Goal: Information Seeking & Learning: Learn about a topic

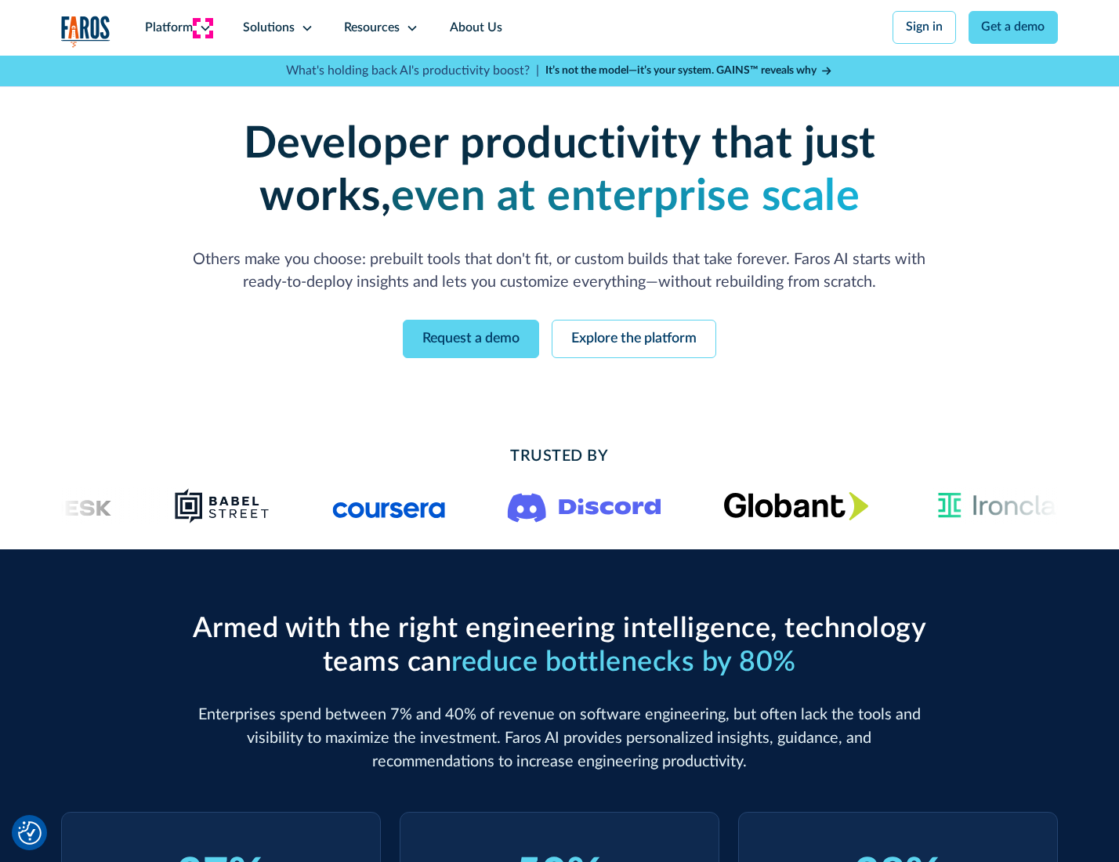
click at [203, 27] on icon at bounding box center [205, 28] width 13 height 13
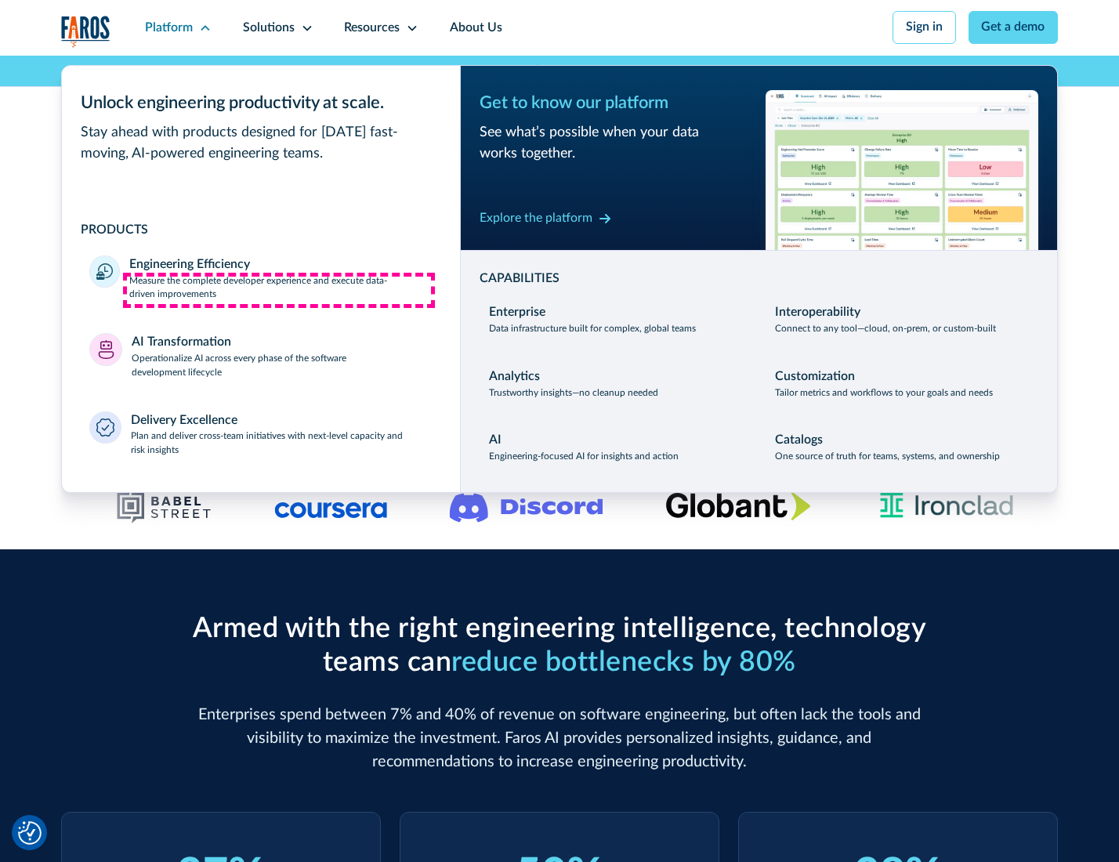
click at [279, 290] on p "Measure the complete developer experience and execute data-driven improvements" at bounding box center [280, 288] width 302 height 28
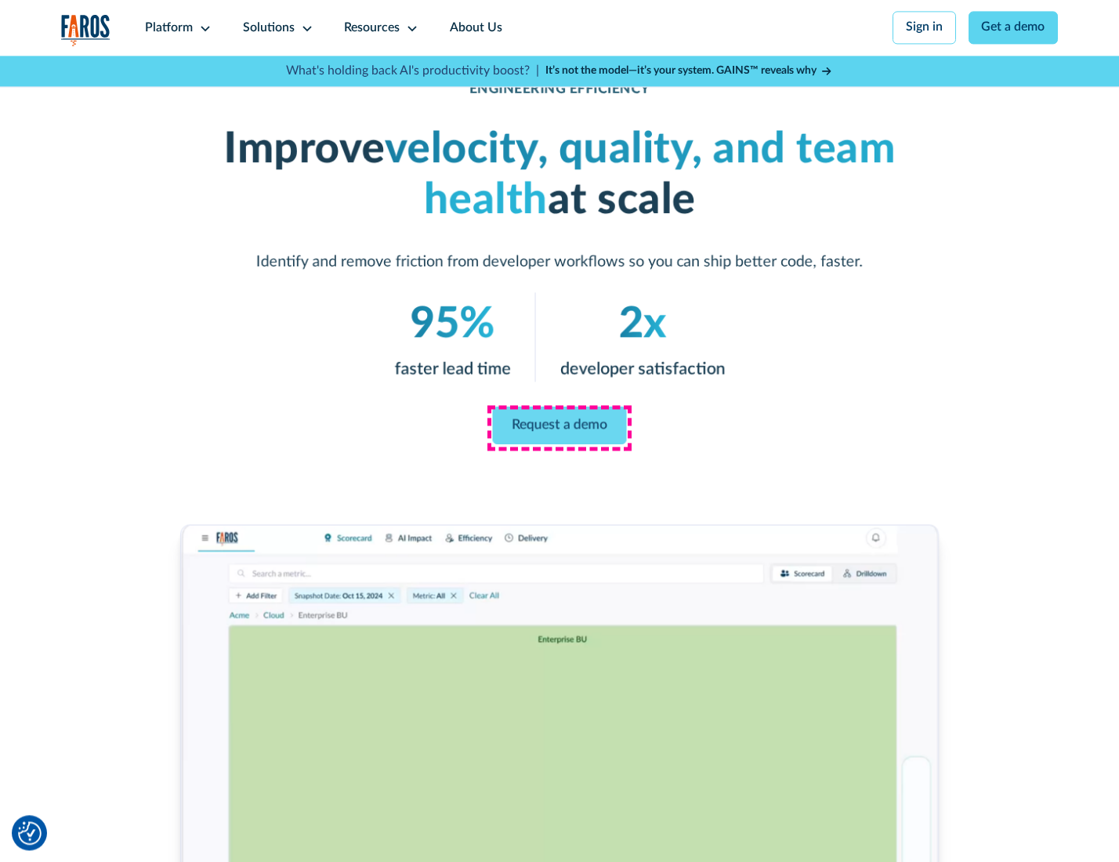
click at [559, 427] on link "Request a demo" at bounding box center [560, 426] width 134 height 38
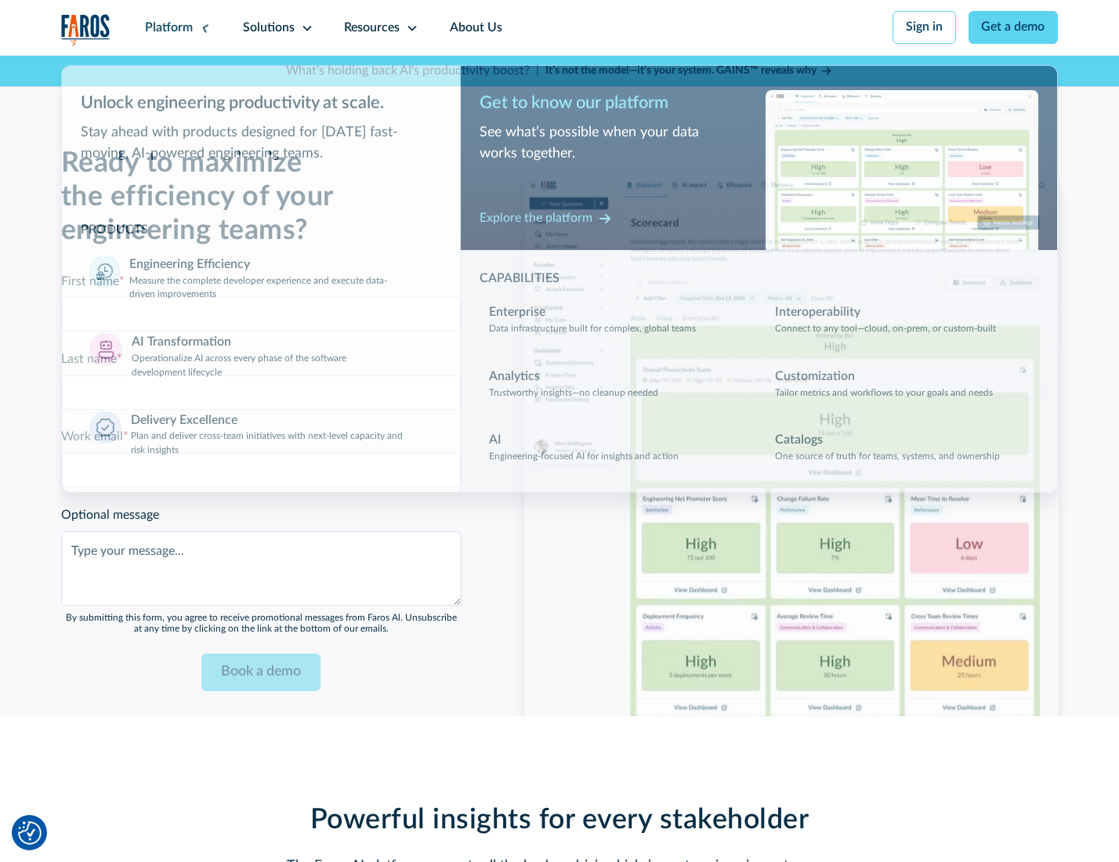
scroll to position [3411, 0]
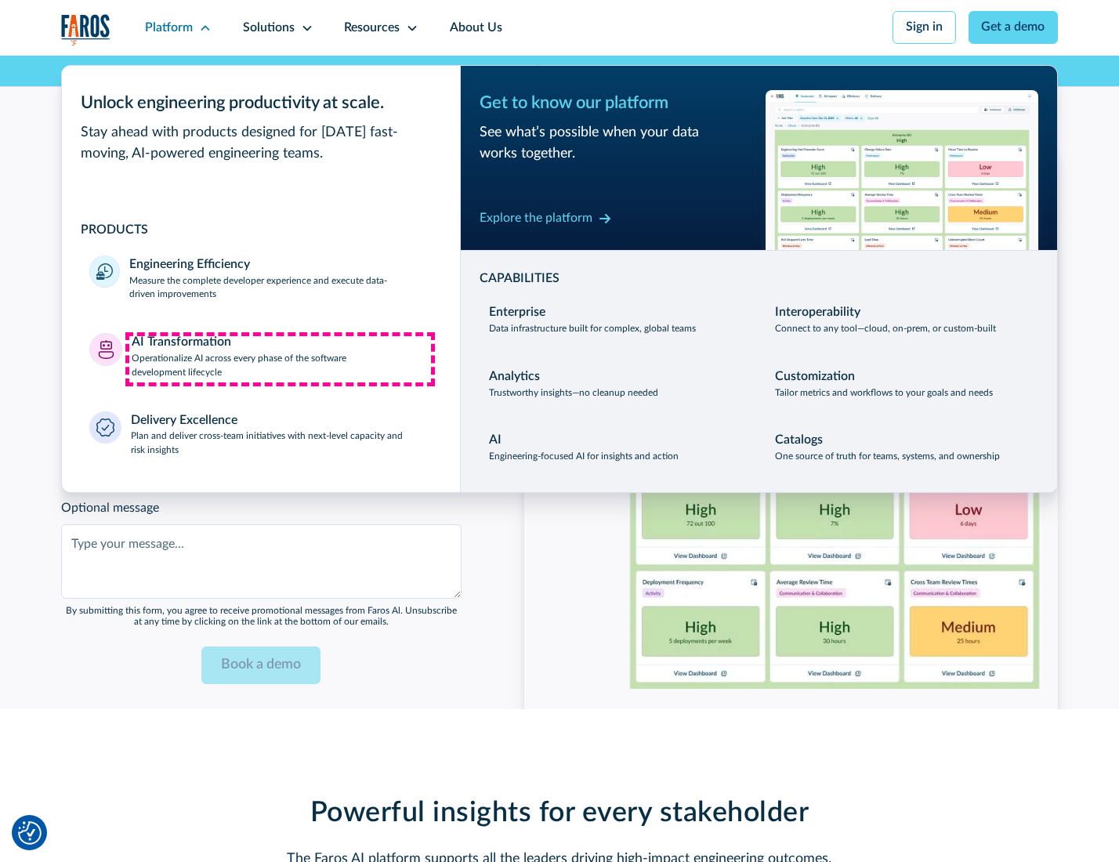
click at [280, 359] on p "Operationalize AI across every phase of the software development lifecycle" at bounding box center [282, 366] width 301 height 28
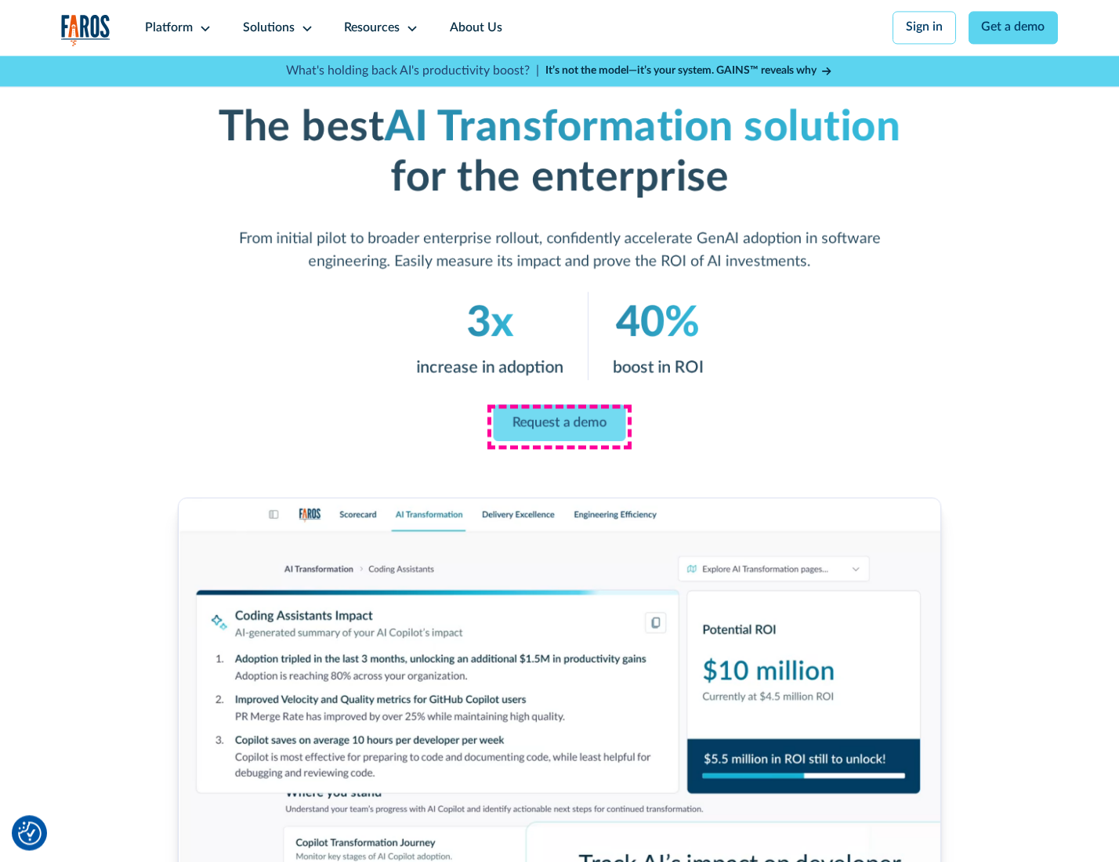
click at [559, 425] on link "Request a demo" at bounding box center [560, 422] width 132 height 37
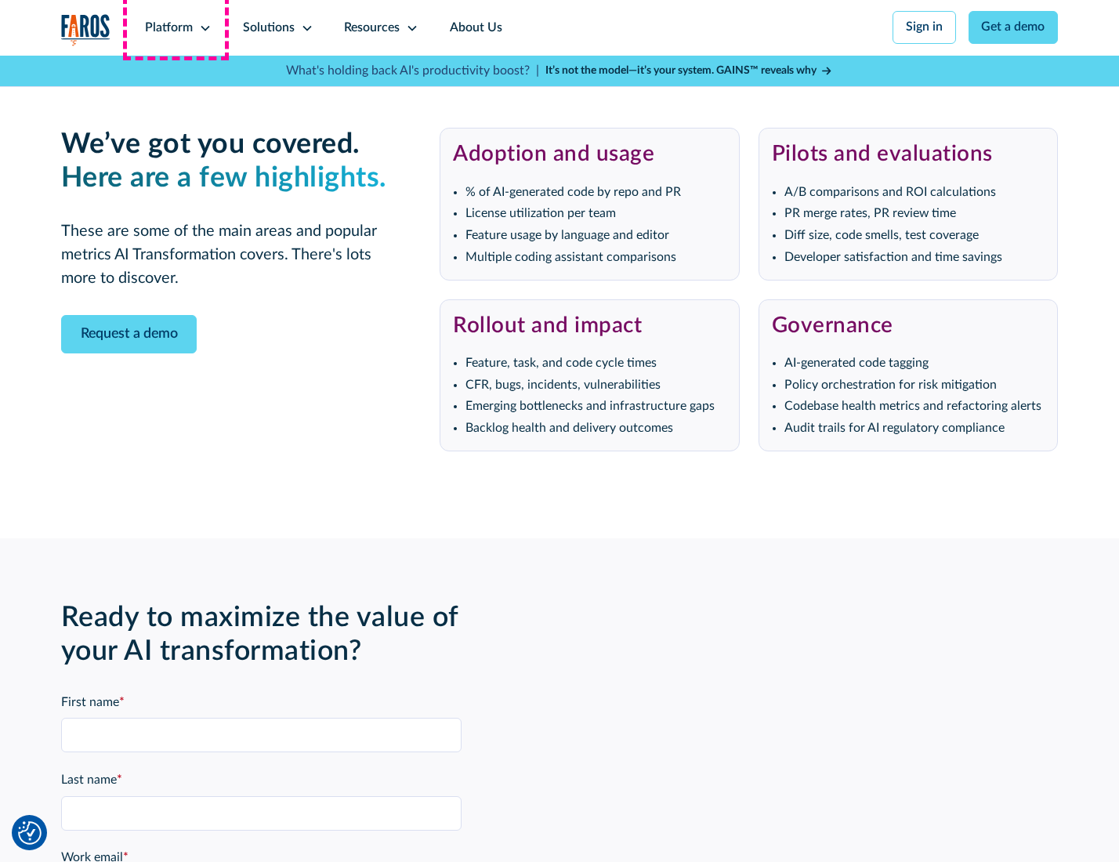
click at [176, 27] on div "Platform" at bounding box center [169, 28] width 48 height 19
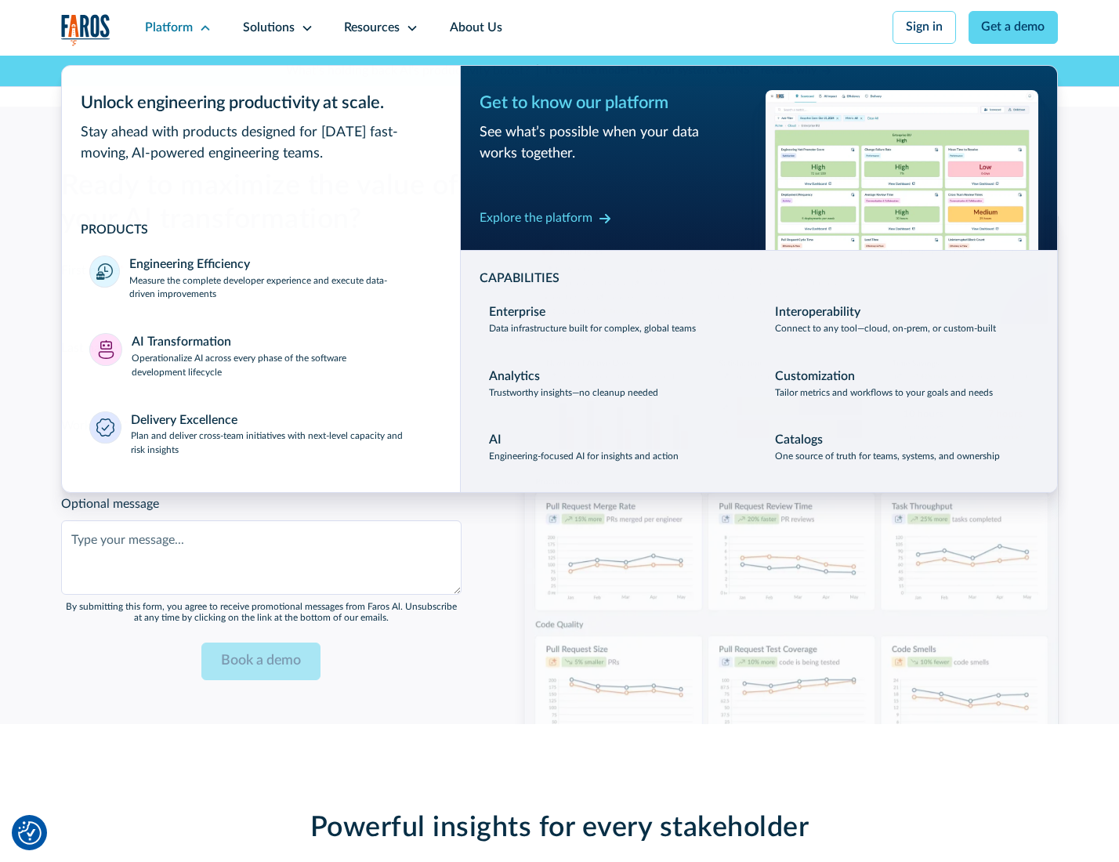
scroll to position [3788, 0]
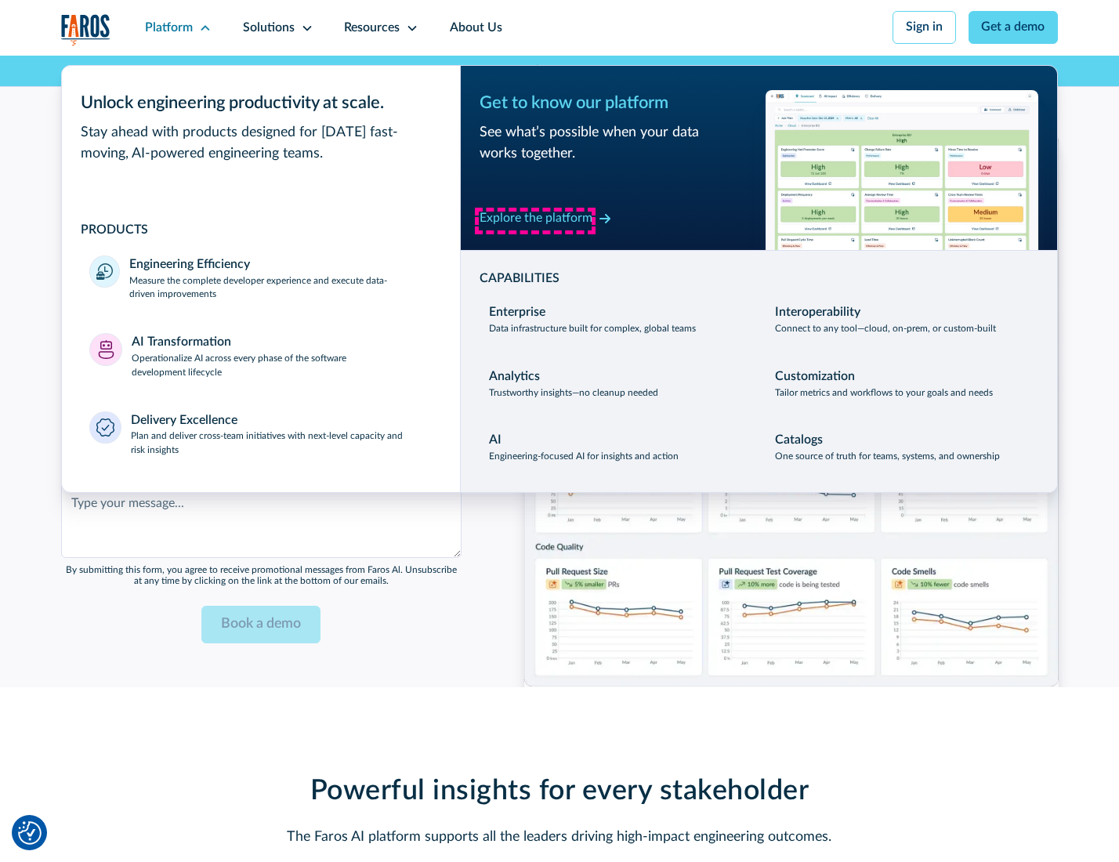
click at [535, 220] on div "Explore the platform" at bounding box center [536, 218] width 113 height 19
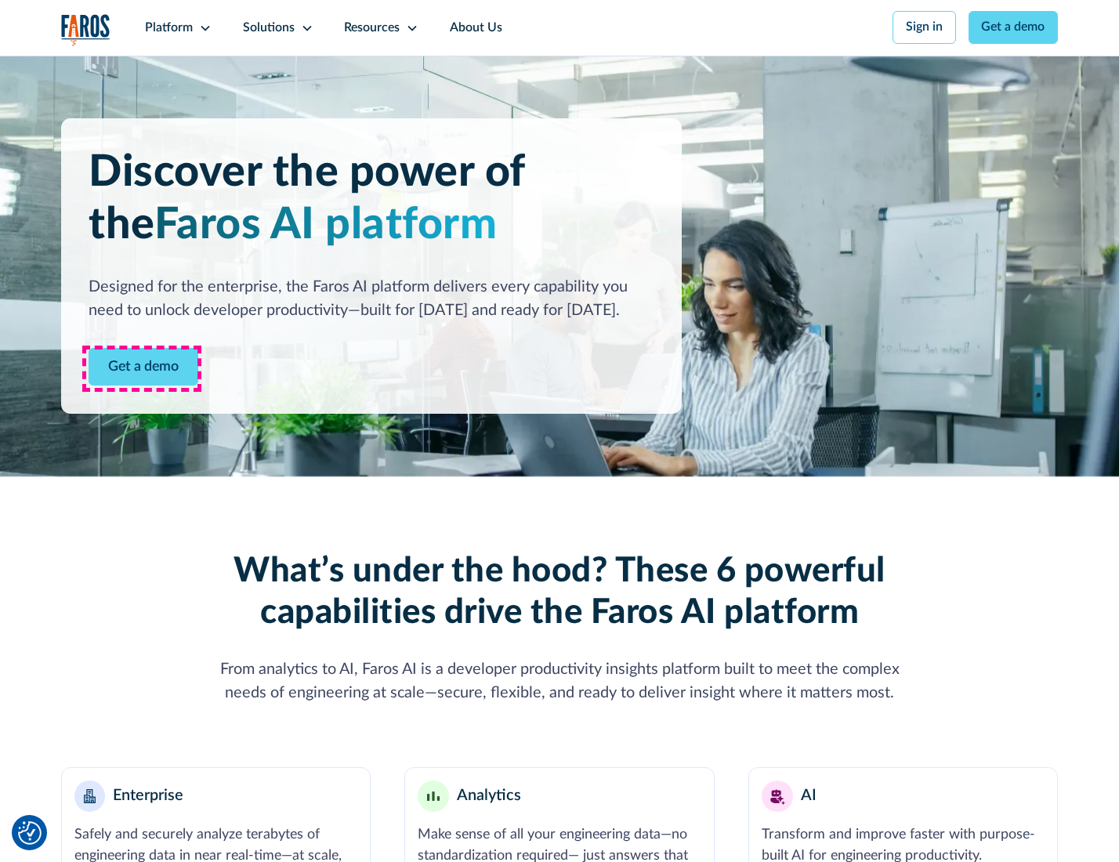
click at [142, 368] on link "Get a demo" at bounding box center [144, 367] width 110 height 38
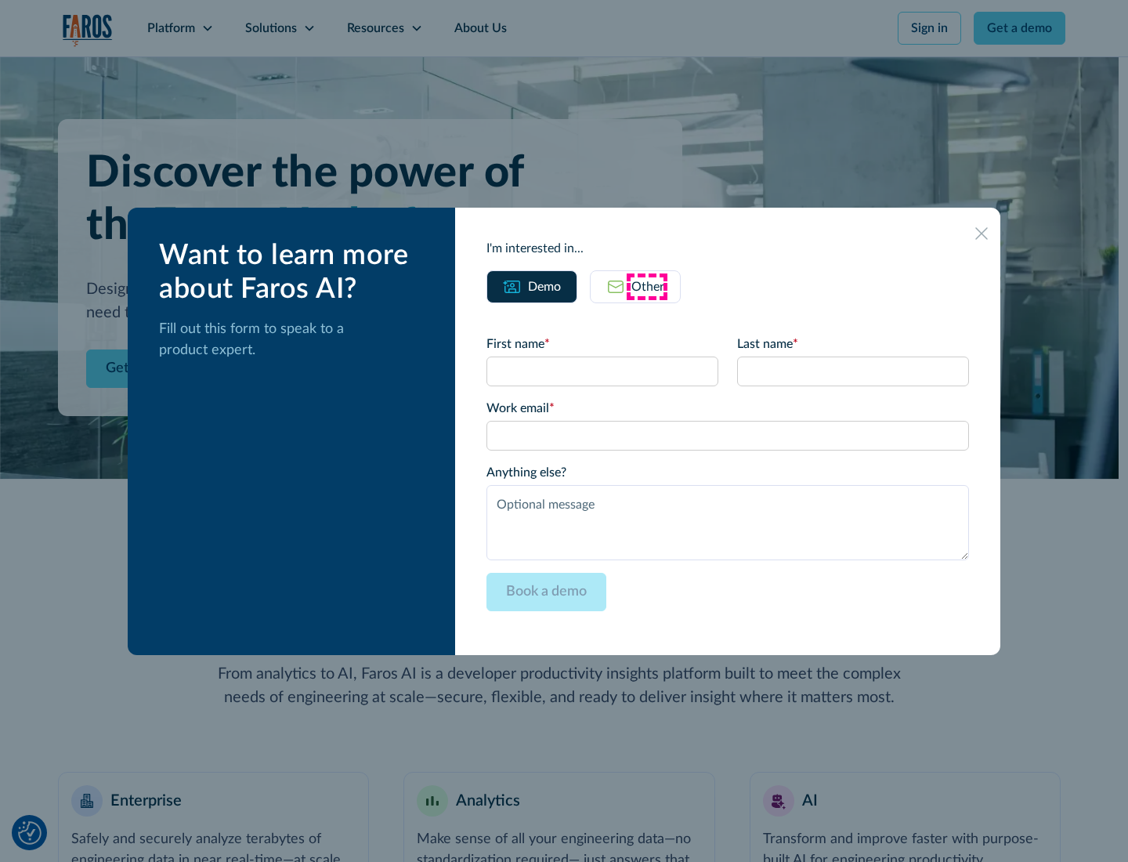
click at [647, 286] on div "Other" at bounding box center [648, 286] width 33 height 19
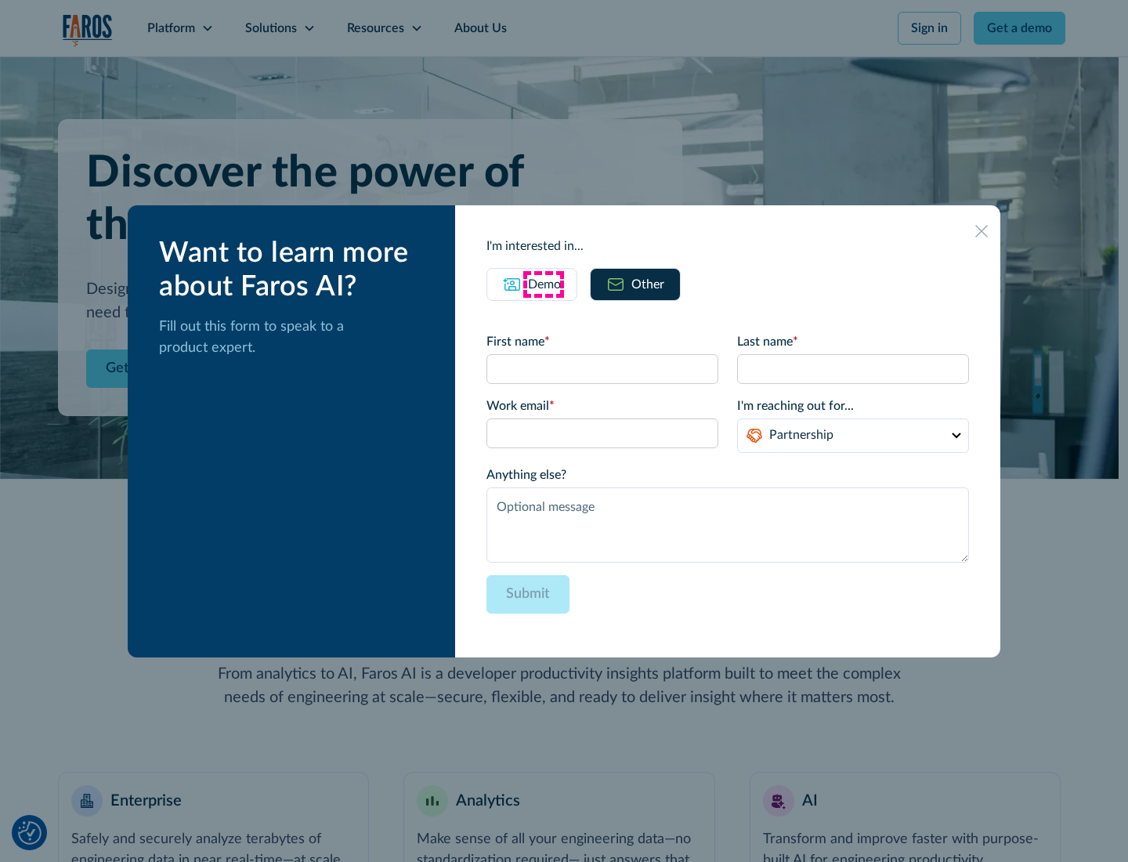
click at [543, 284] on div "Demo" at bounding box center [544, 284] width 33 height 19
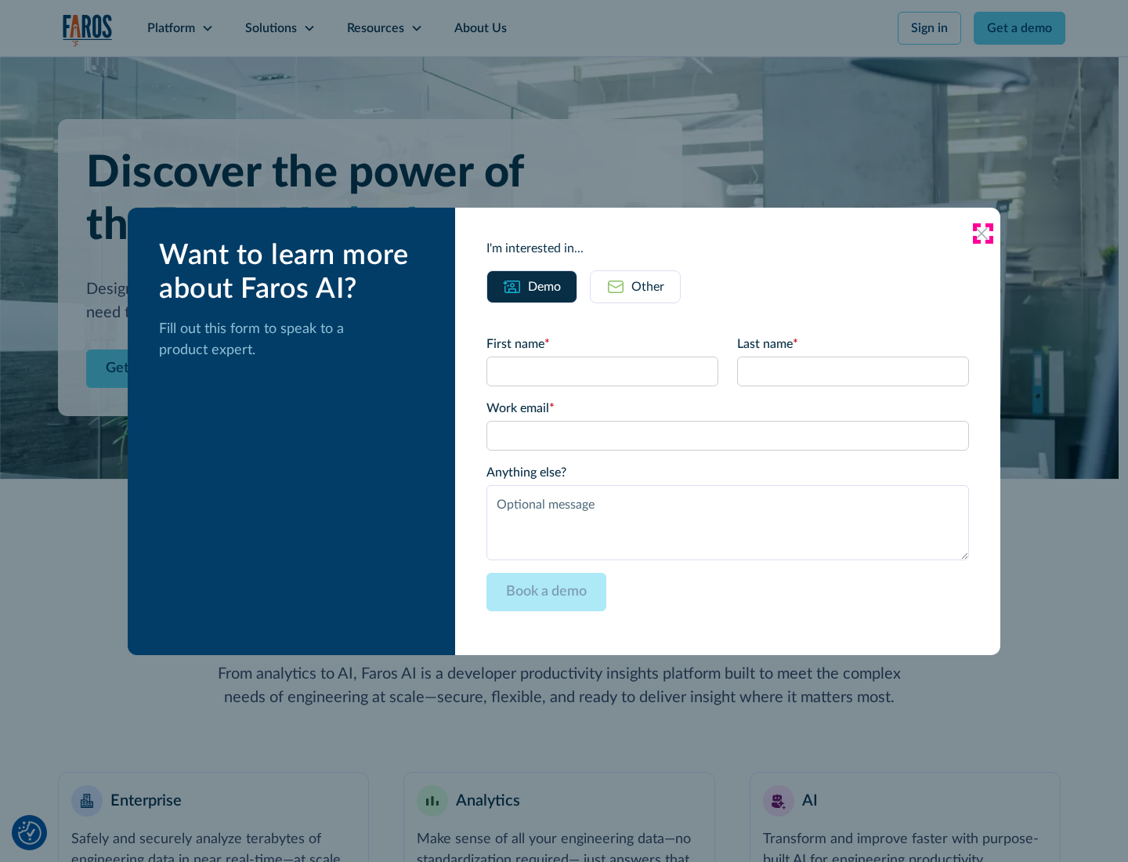
click at [983, 233] on icon at bounding box center [981, 233] width 13 height 13
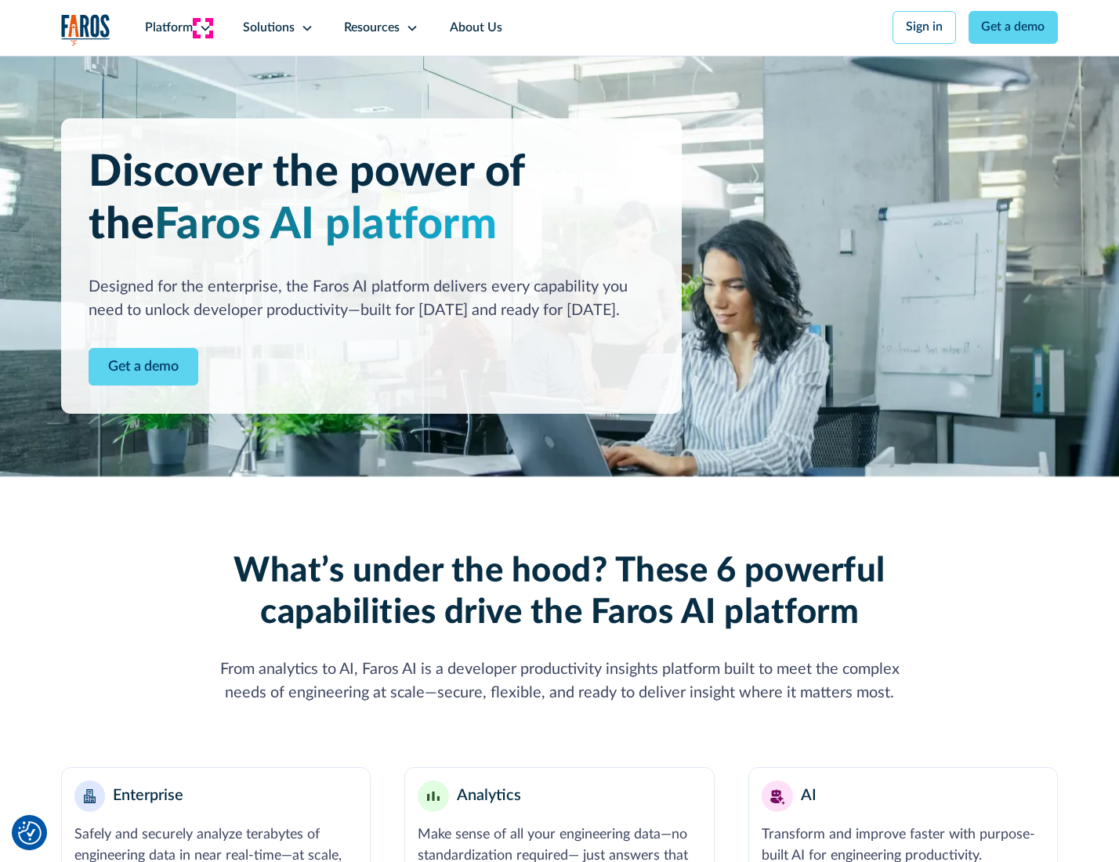
click at [203, 27] on icon at bounding box center [205, 28] width 13 height 13
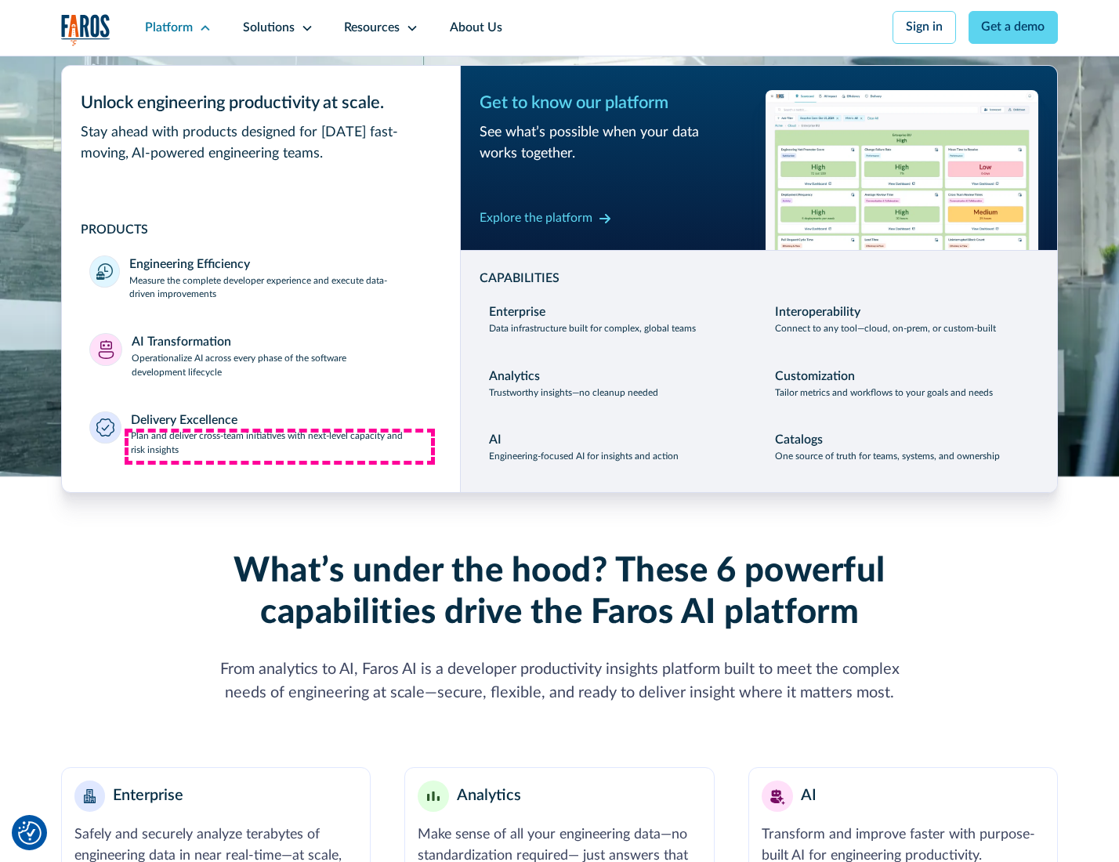
click at [280, 447] on p "Plan and deliver cross-team initiatives with next-level capacity and risk insig…" at bounding box center [282, 443] width 302 height 28
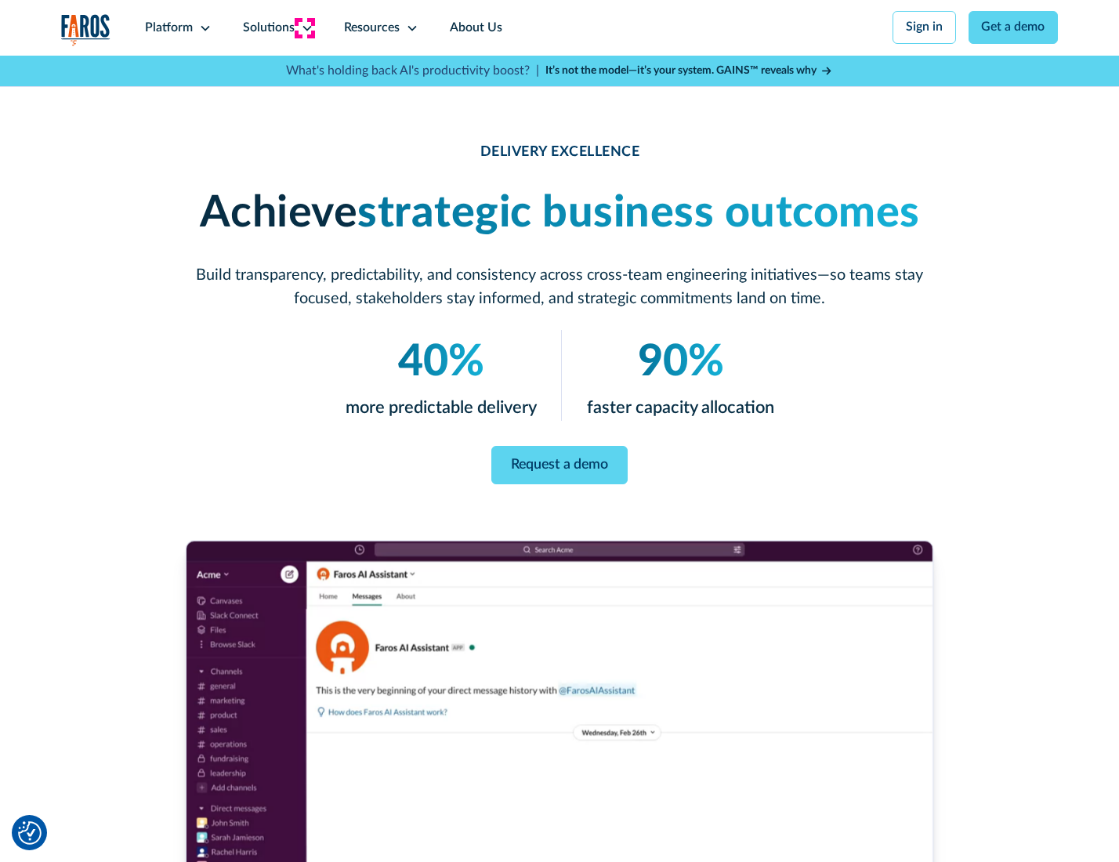
click at [304, 27] on icon at bounding box center [307, 28] width 13 height 13
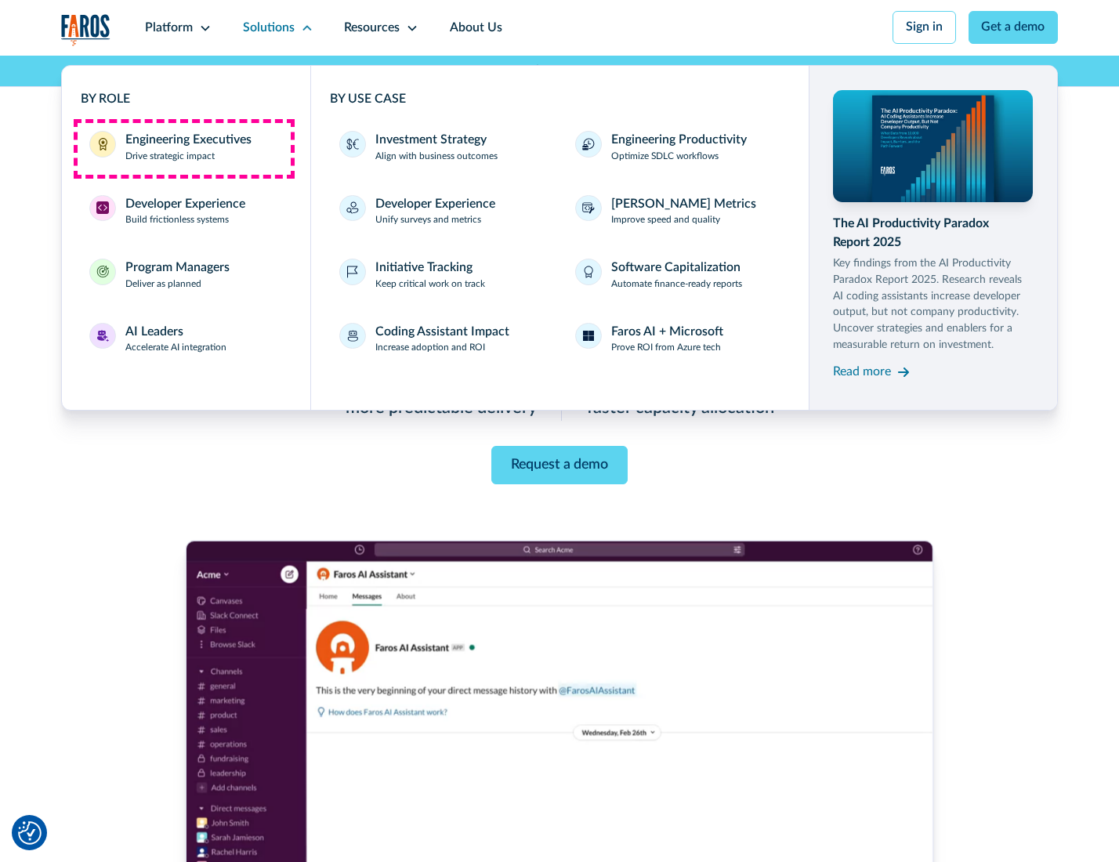
click at [183, 148] on div "Engineering Executives" at bounding box center [188, 140] width 126 height 19
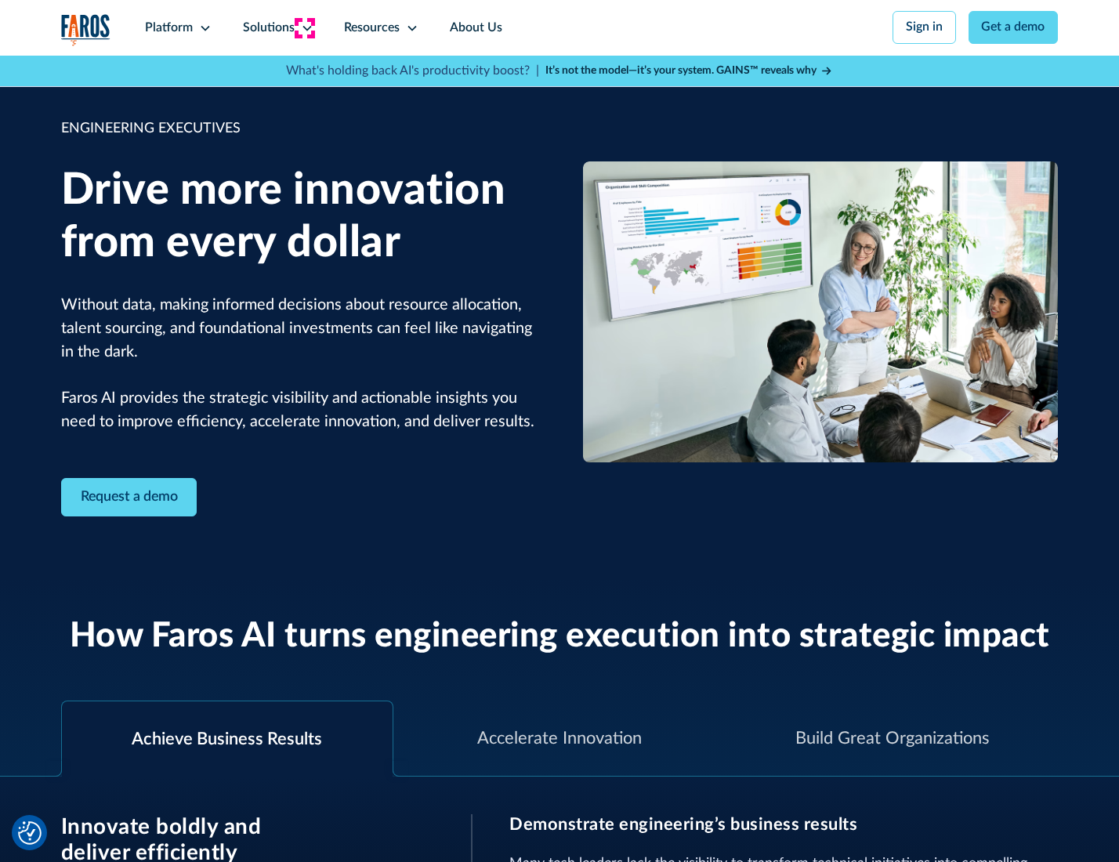
click at [304, 27] on icon at bounding box center [307, 28] width 13 height 13
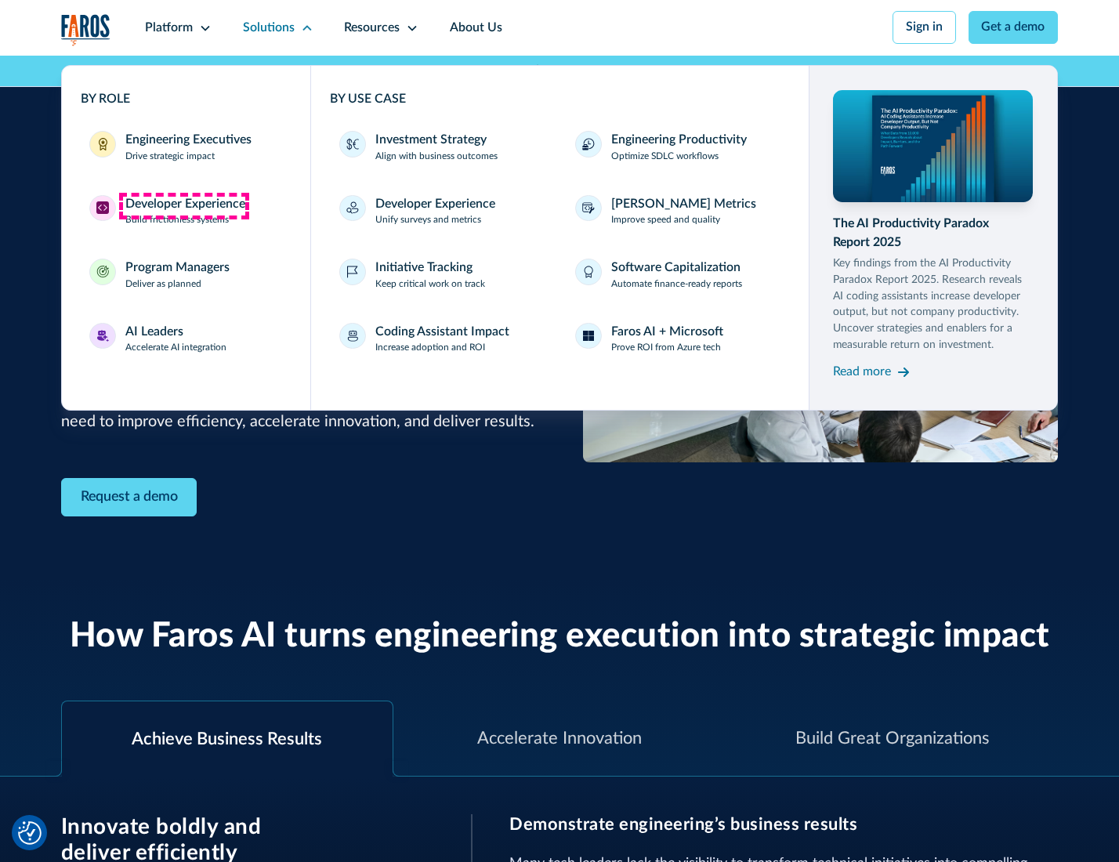
click at [183, 205] on div "Developer Experience" at bounding box center [185, 204] width 120 height 19
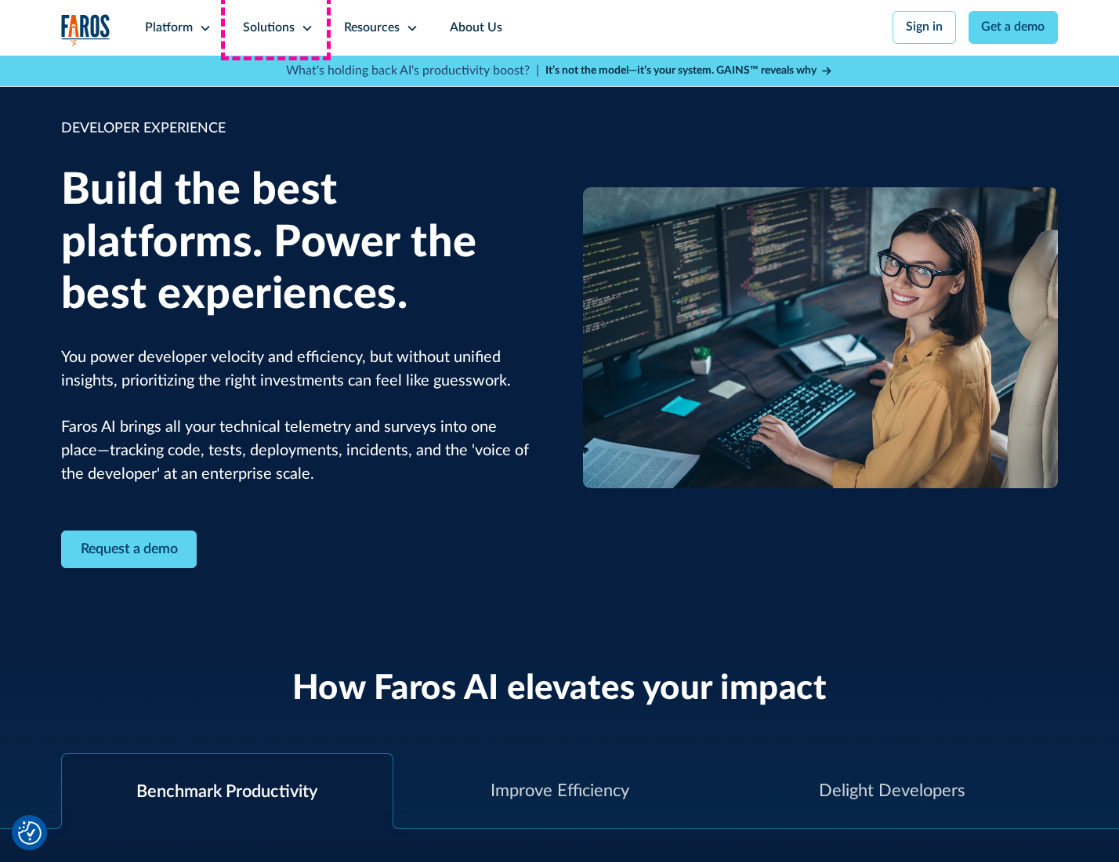
click at [276, 27] on div "Solutions" at bounding box center [269, 28] width 52 height 19
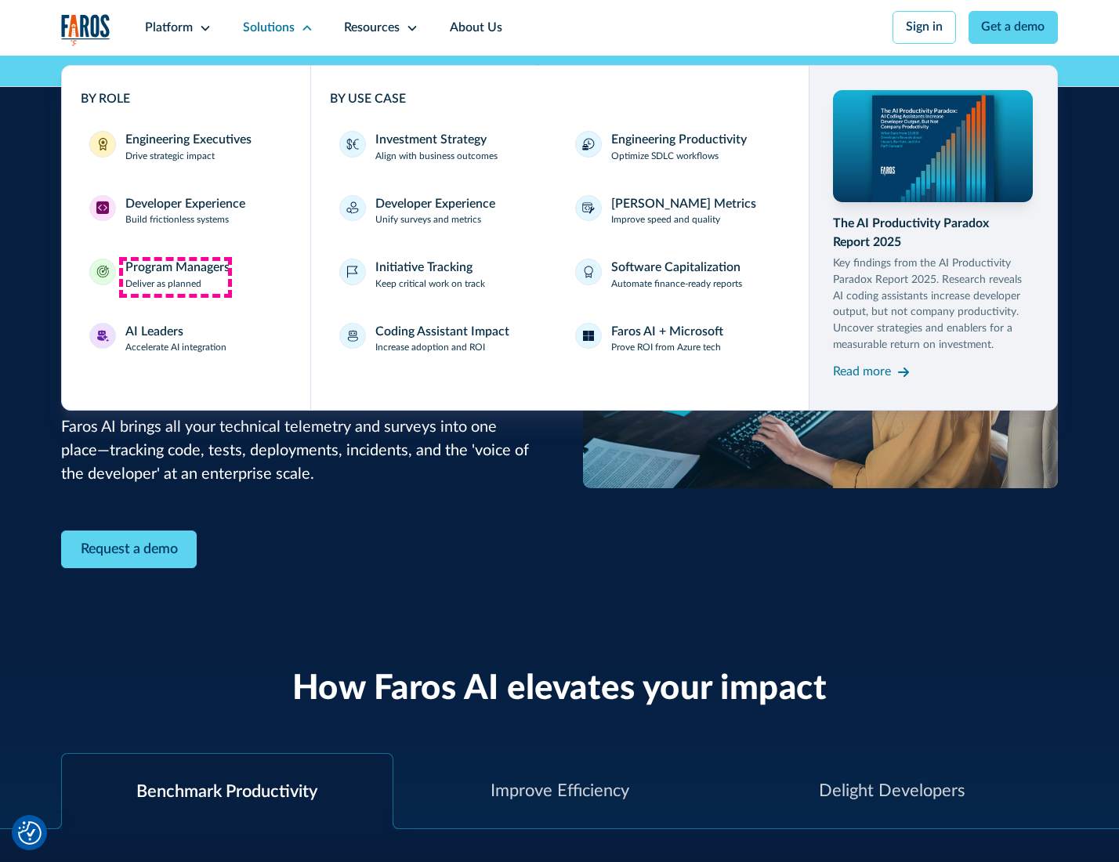
click at [175, 277] on div "Program Managers" at bounding box center [177, 268] width 104 height 19
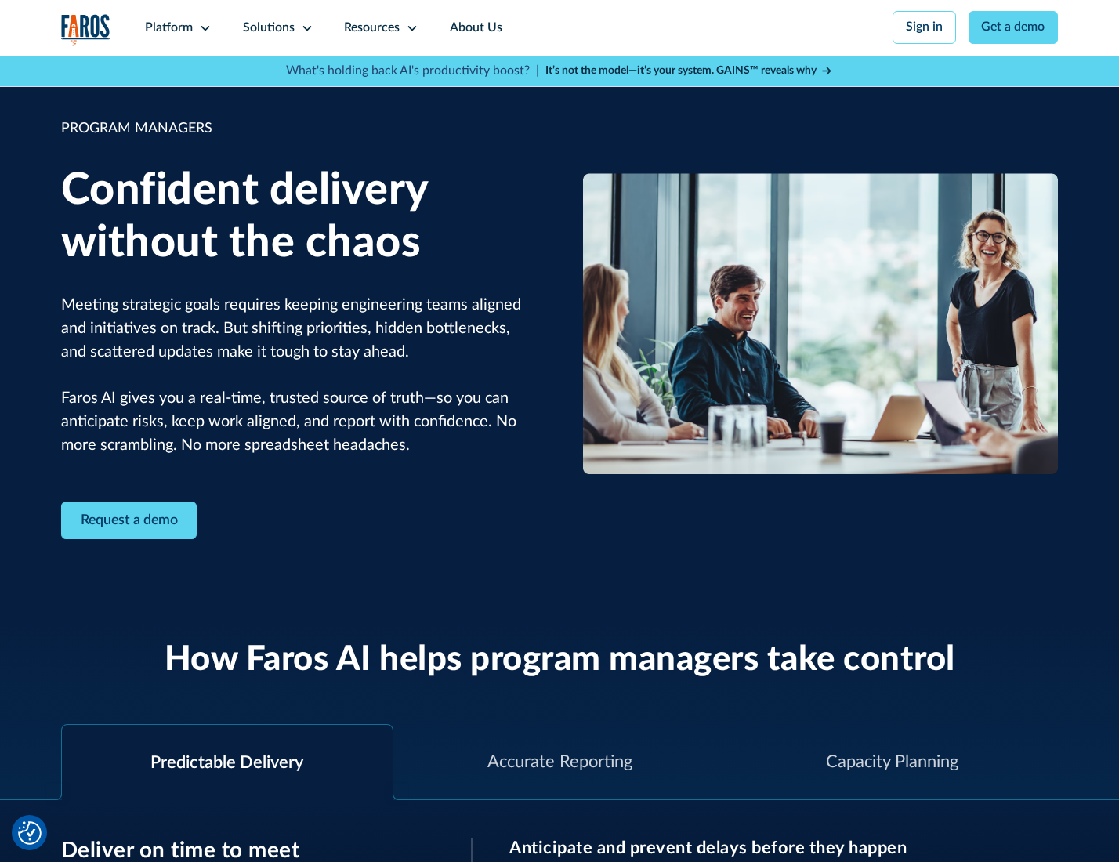
click at [304, 28] on icon at bounding box center [307, 28] width 13 height 13
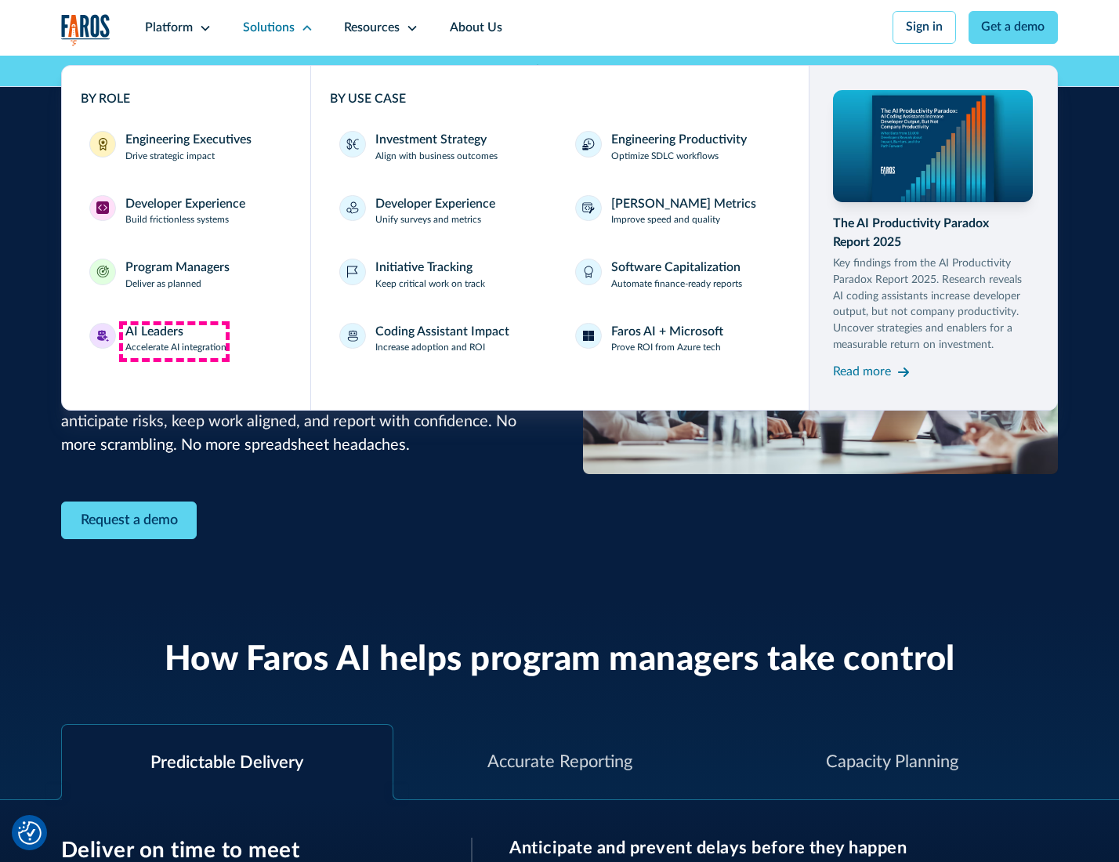
click at [174, 341] on div "AI Leaders" at bounding box center [154, 332] width 58 height 19
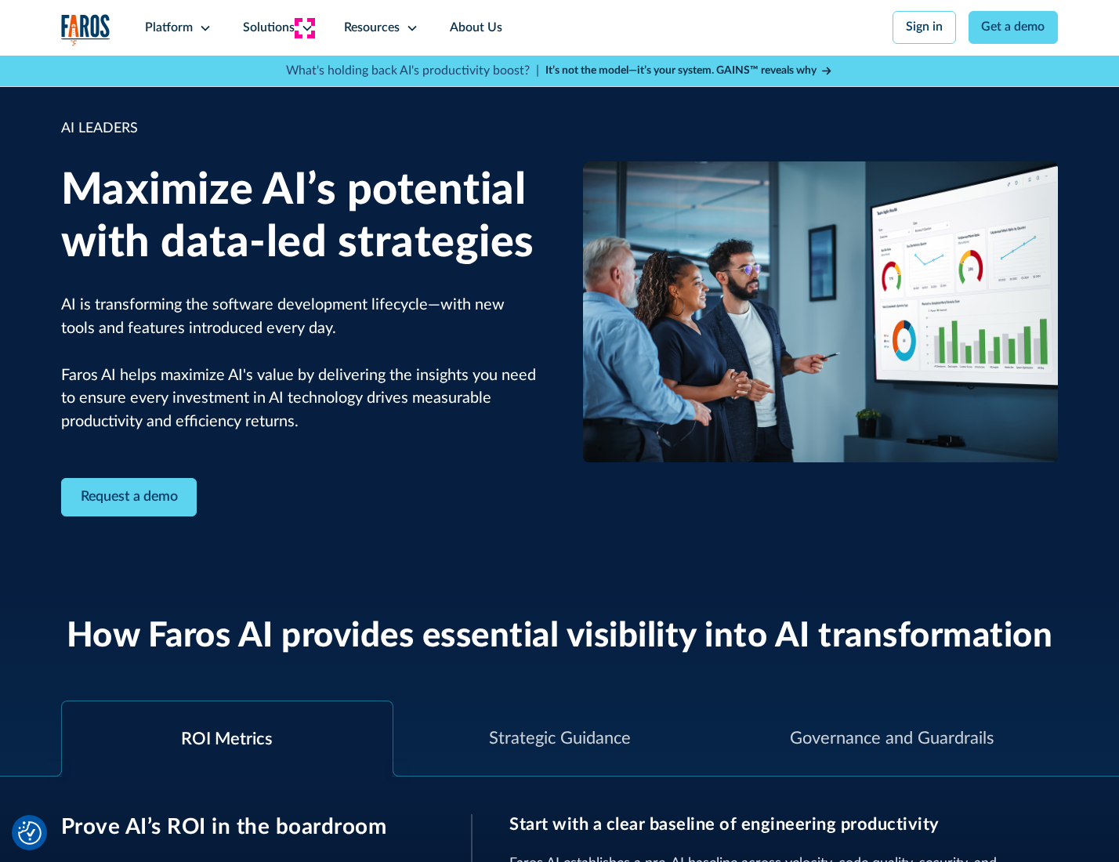
click at [304, 27] on icon at bounding box center [307, 28] width 13 height 13
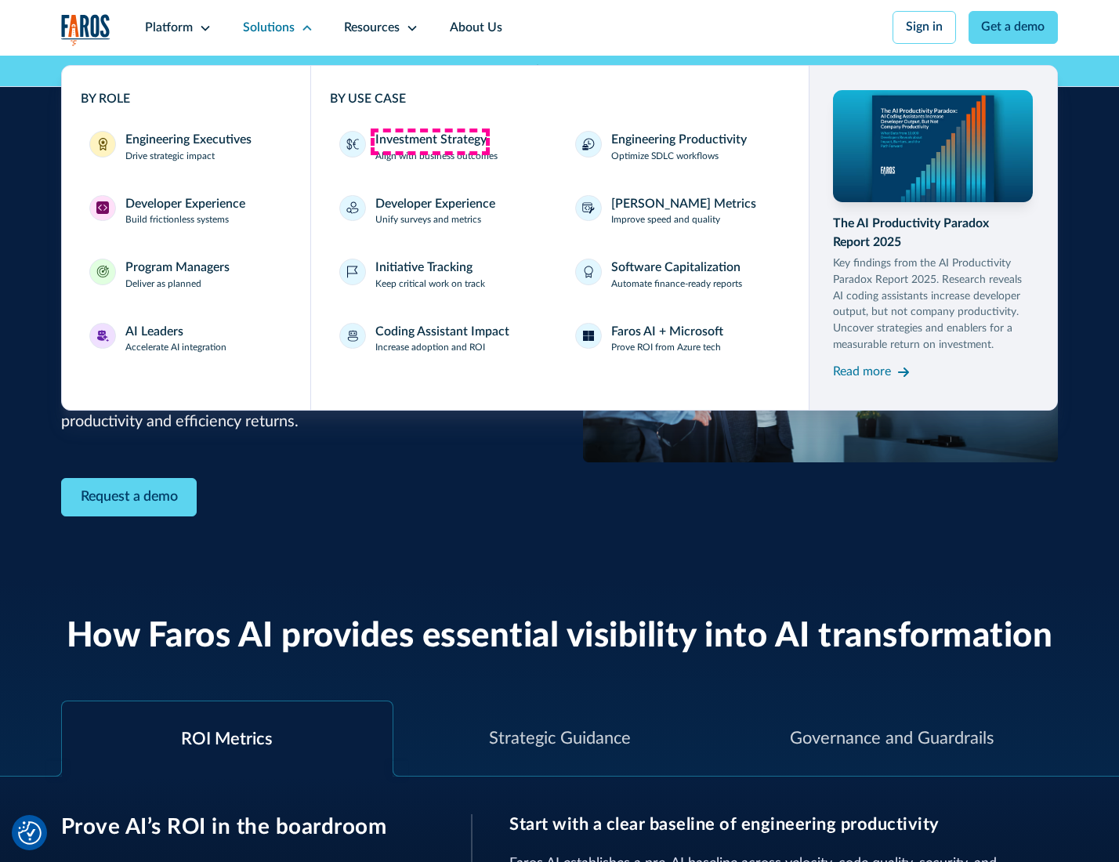
click at [429, 141] on div "Investment Strategy" at bounding box center [430, 140] width 111 height 19
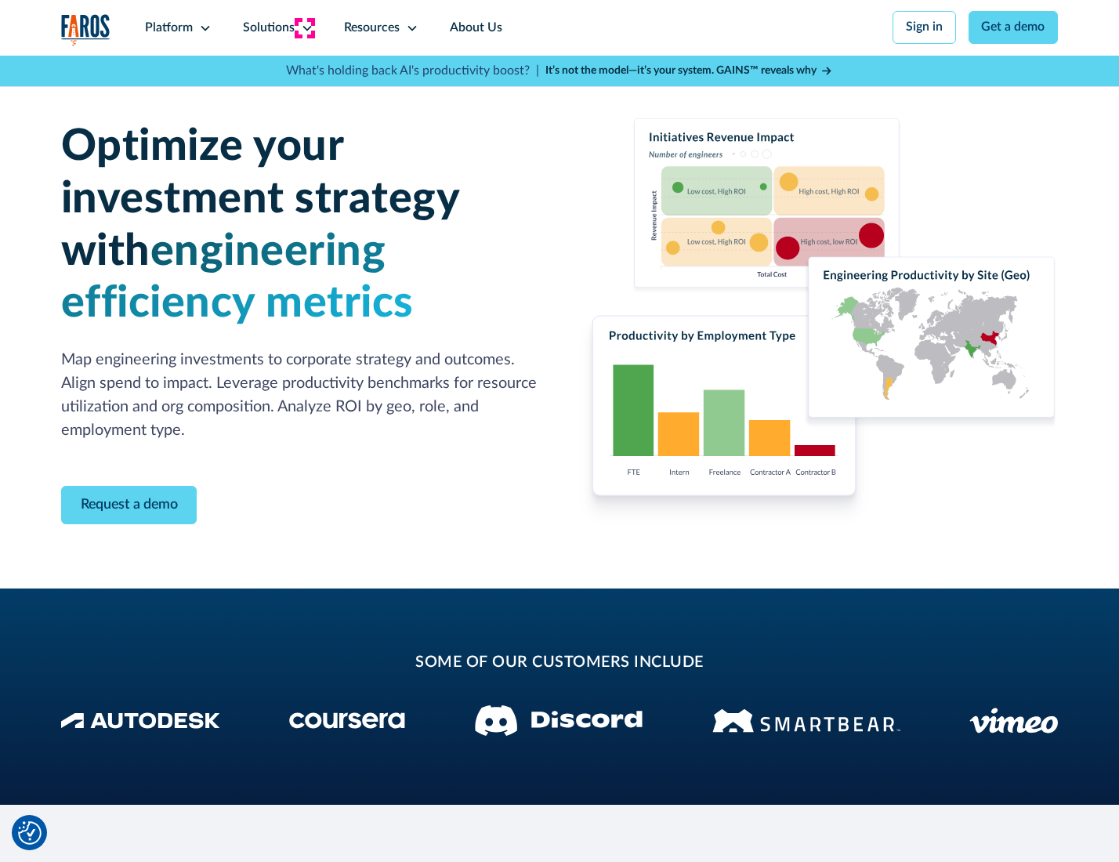
click at [304, 27] on icon at bounding box center [307, 28] width 13 height 13
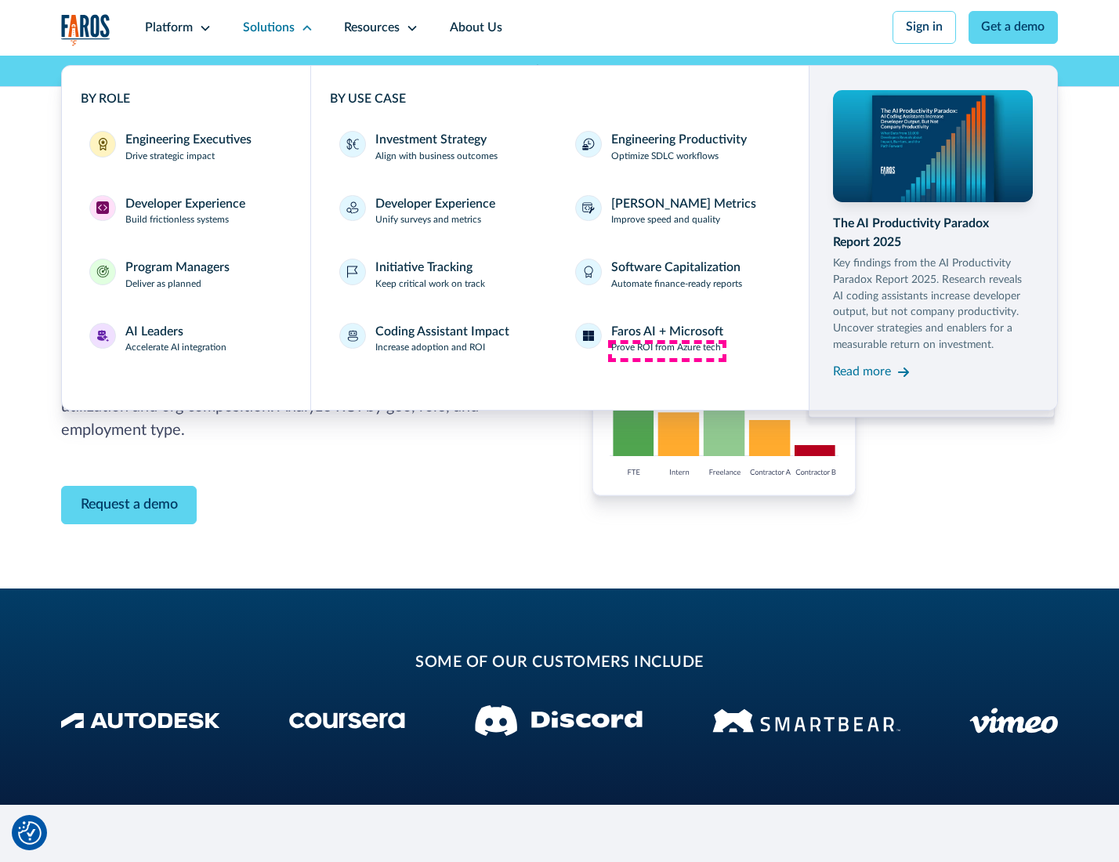
click at [667, 350] on p "Prove ROI from Azure tech" at bounding box center [666, 348] width 110 height 14
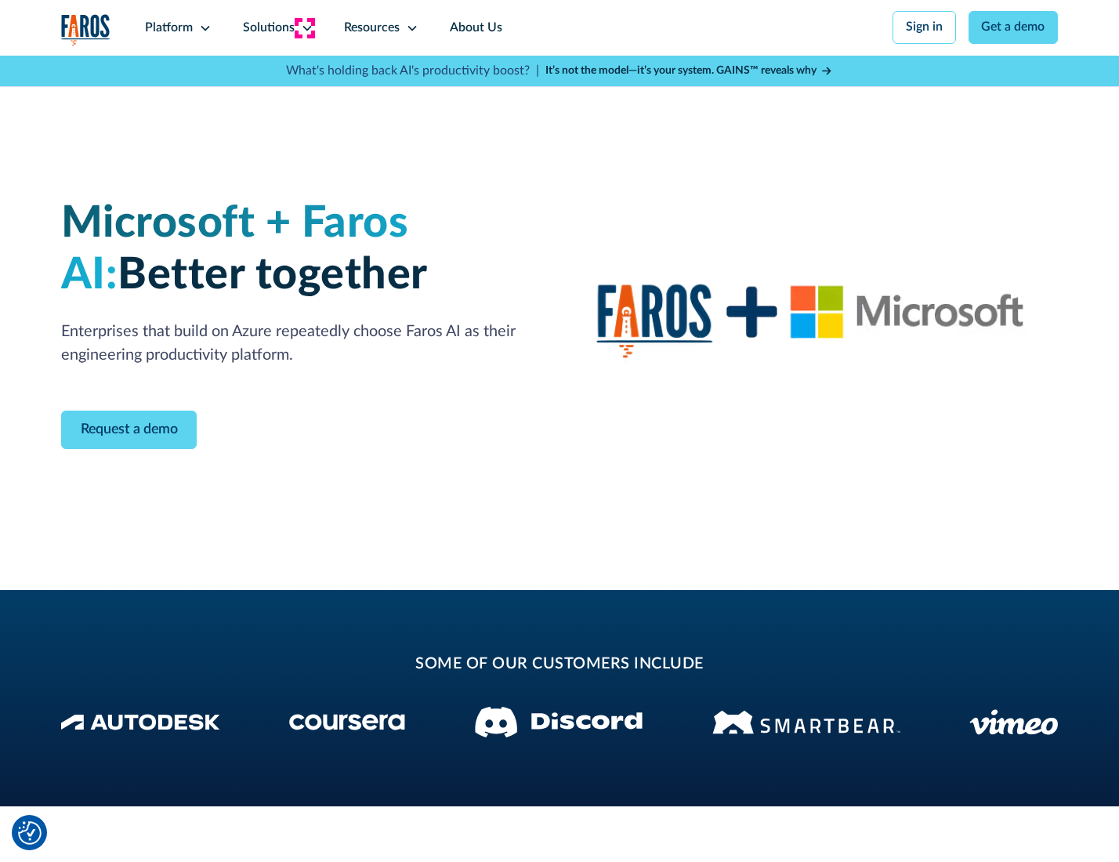
click at [304, 27] on icon at bounding box center [307, 28] width 13 height 13
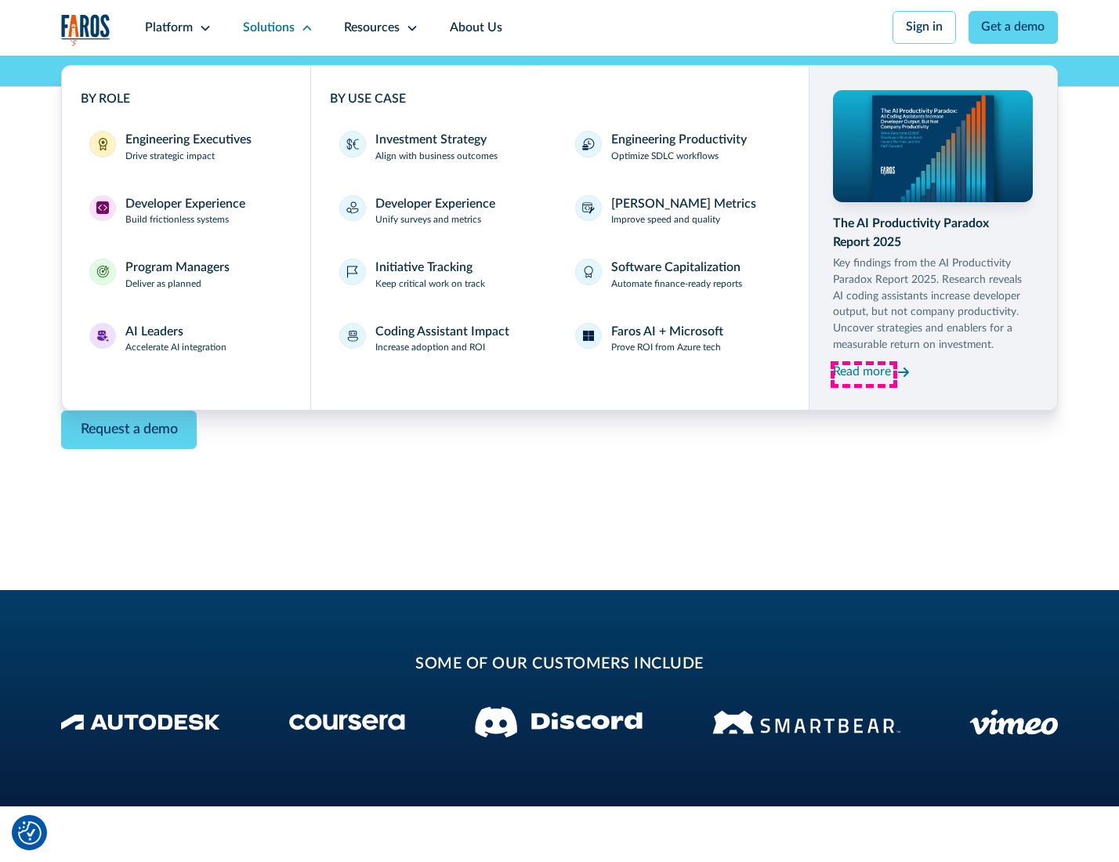
click at [863, 375] on div "Read more" at bounding box center [862, 372] width 58 height 19
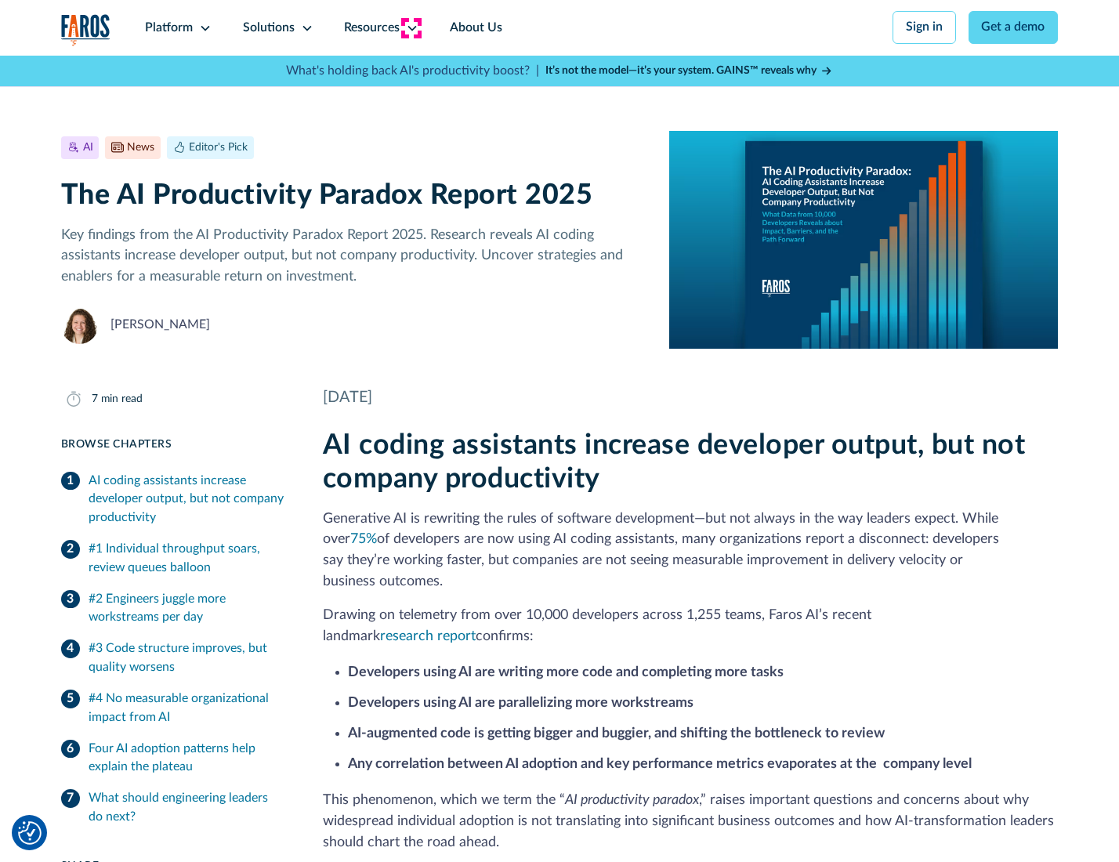
click at [411, 27] on icon at bounding box center [412, 28] width 13 height 13
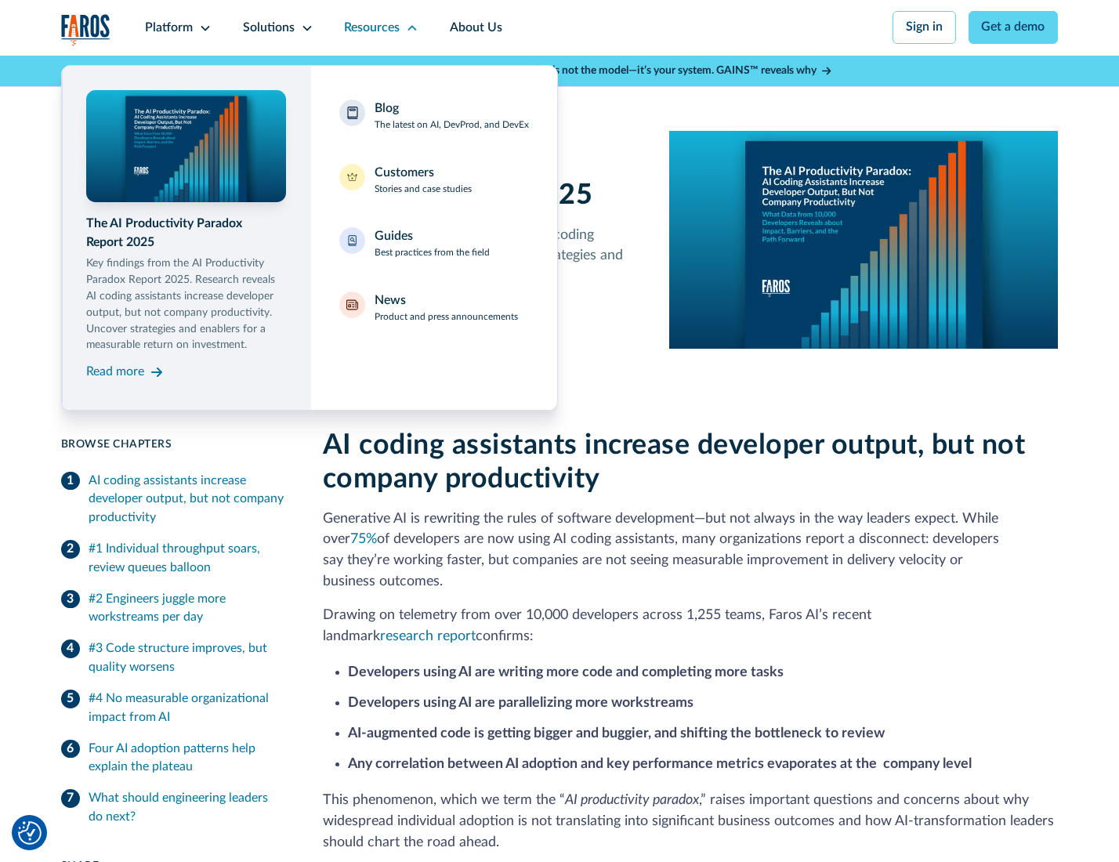
click at [451, 117] on div "Blog The latest on AI, DevProd, and DevEx" at bounding box center [452, 116] width 154 height 33
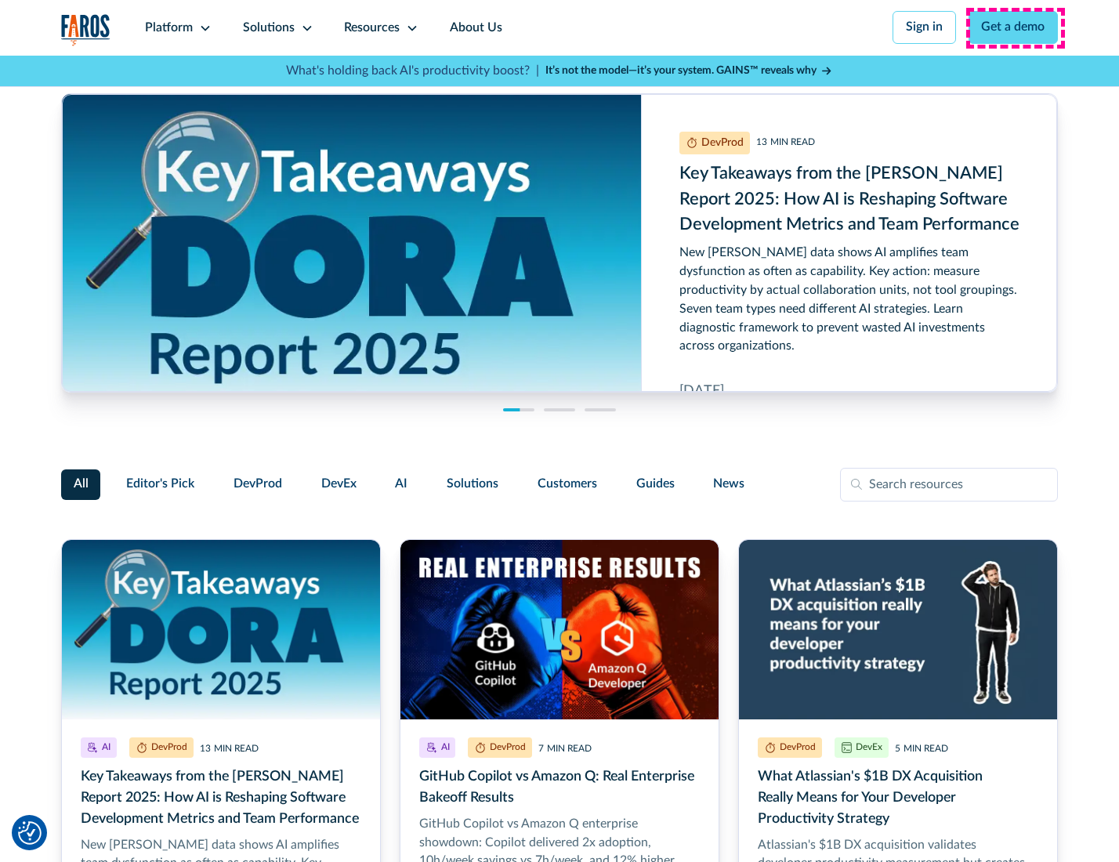
click at [1015, 27] on link "Get a demo" at bounding box center [1013, 27] width 90 height 33
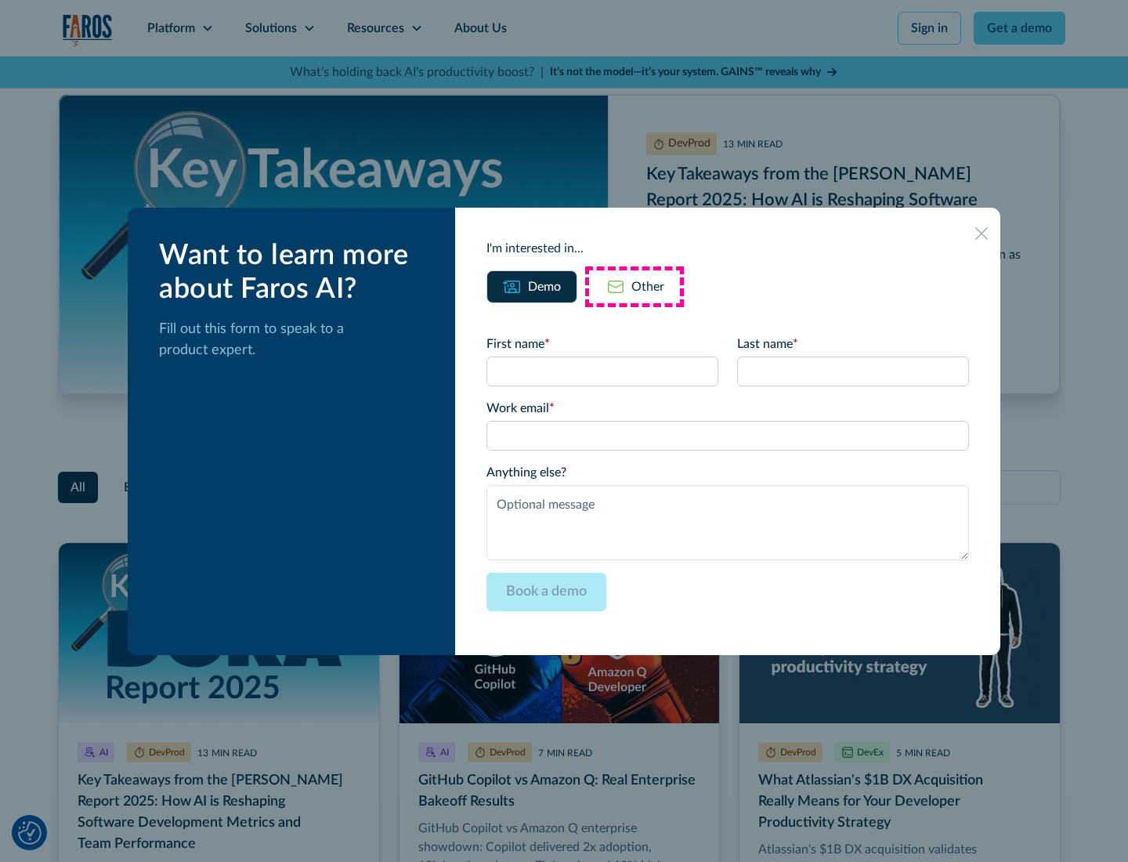
click at [635, 286] on div "Other" at bounding box center [648, 286] width 33 height 19
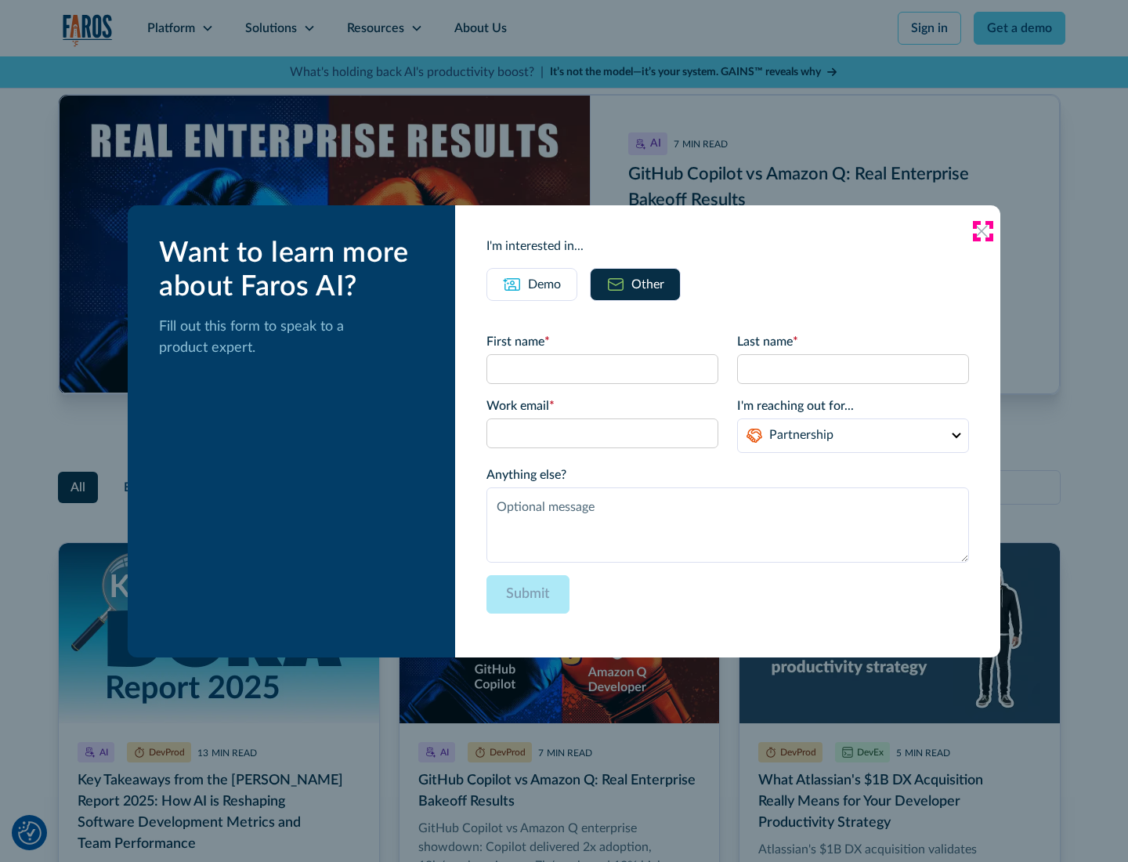
click at [983, 230] on icon at bounding box center [981, 231] width 13 height 13
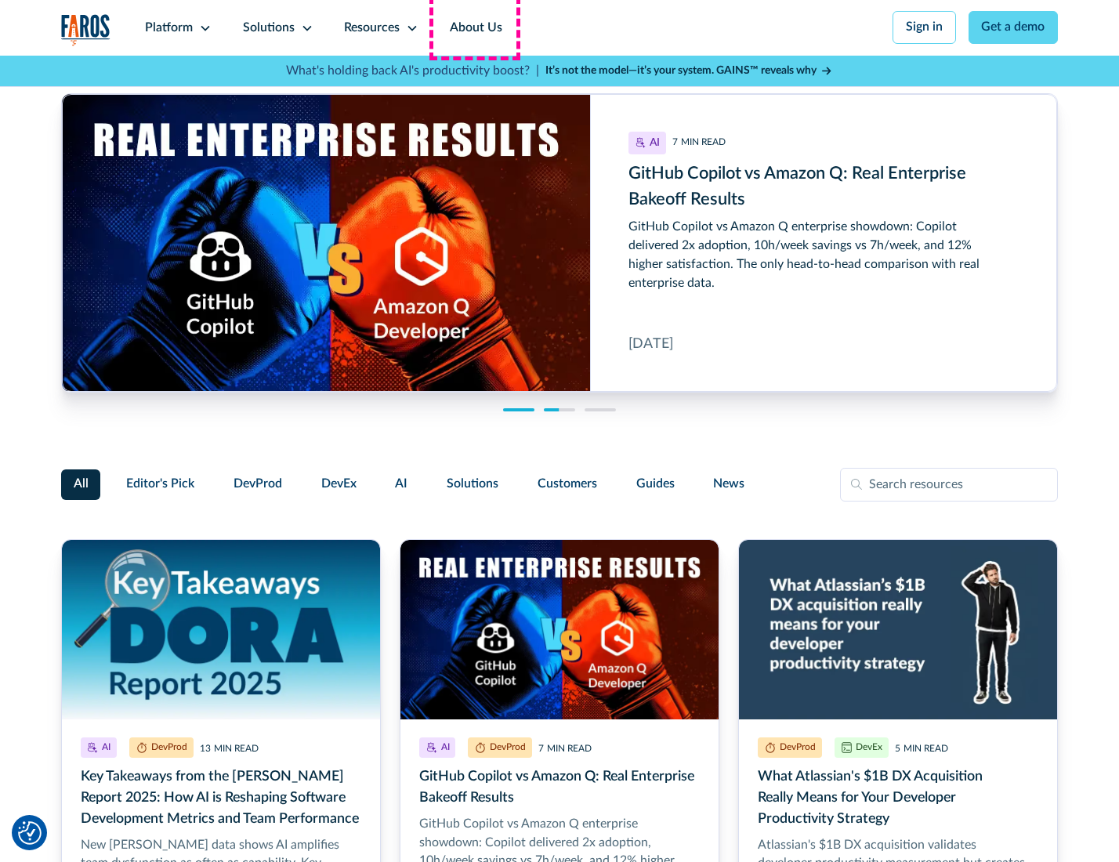
click at [474, 27] on link "About Us" at bounding box center [476, 28] width 84 height 56
